Goal: Task Accomplishment & Management: Manage account settings

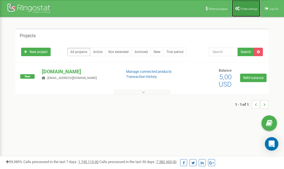
click at [242, 6] on link "Profile settings" at bounding box center [246, 8] width 29 height 17
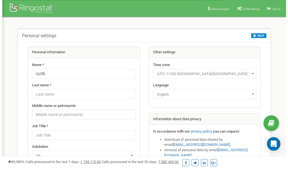
scroll to position [28, 0]
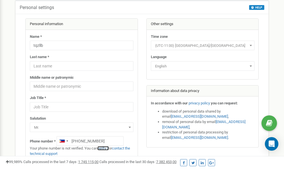
click at [106, 147] on link "verify it" at bounding box center [103, 148] width 12 height 4
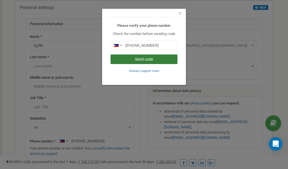
click at [145, 58] on button "Send code" at bounding box center [144, 59] width 67 height 10
